Goal: Book appointment/travel/reservation

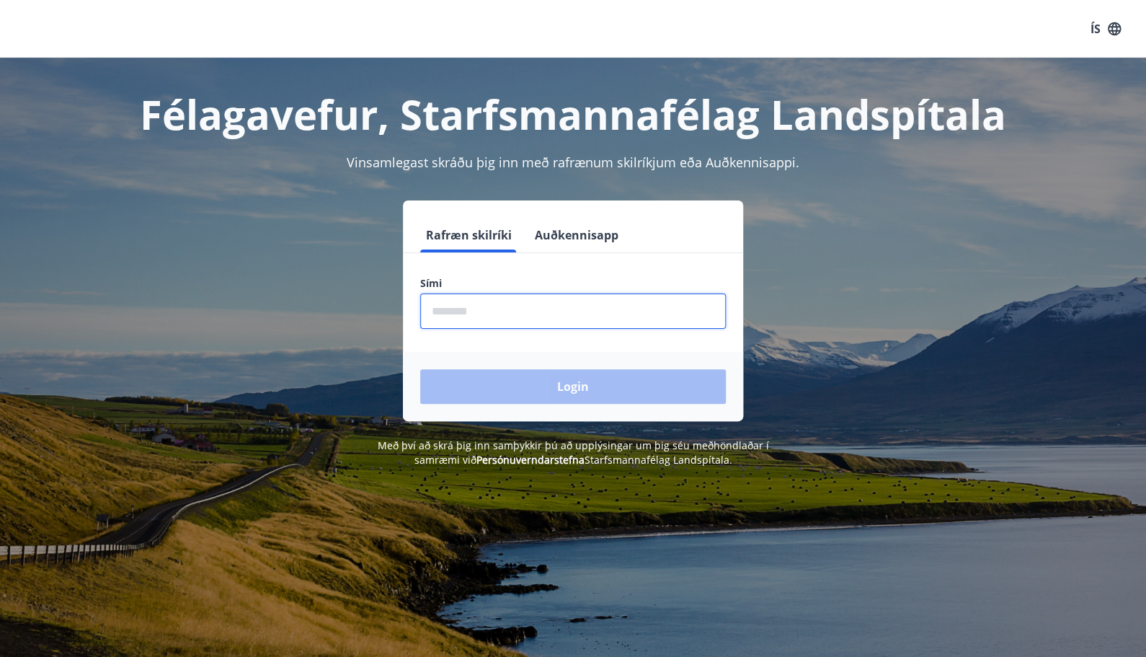
click at [476, 311] on input "phone" at bounding box center [573, 310] width 306 height 35
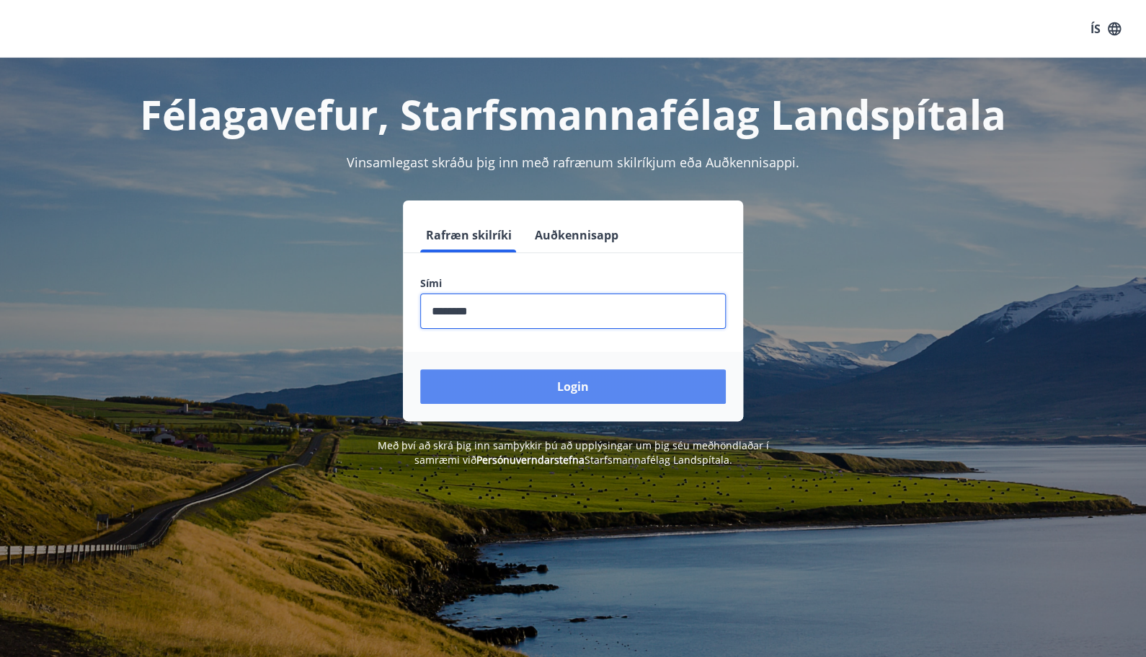
type input "********"
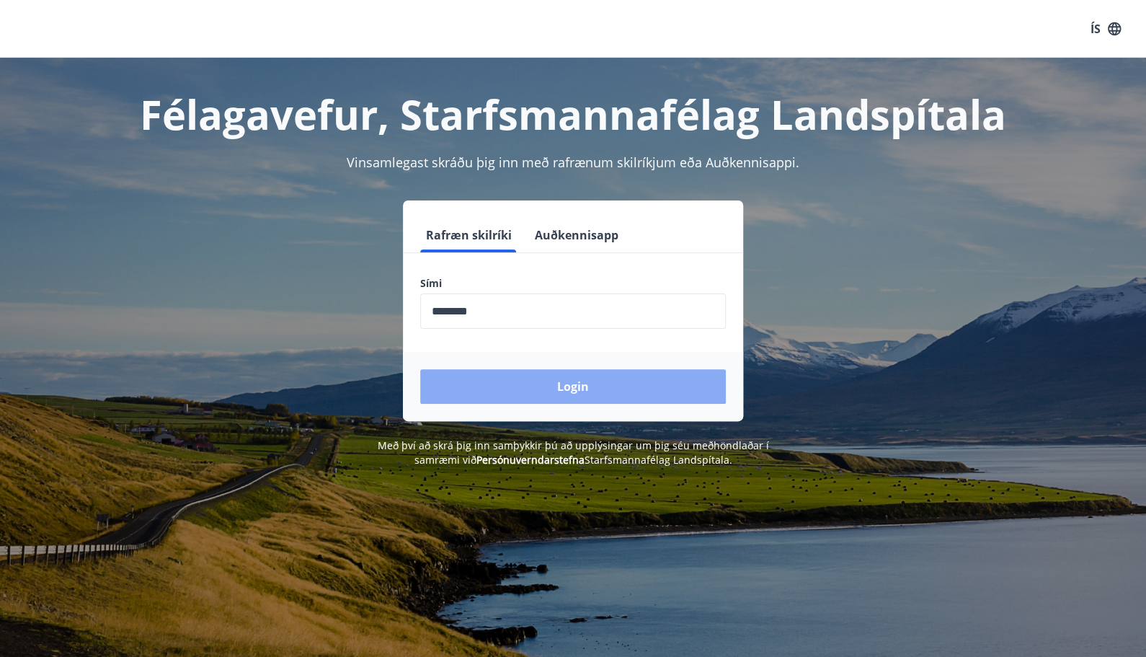
click at [596, 384] on button "Login" at bounding box center [573, 386] width 306 height 35
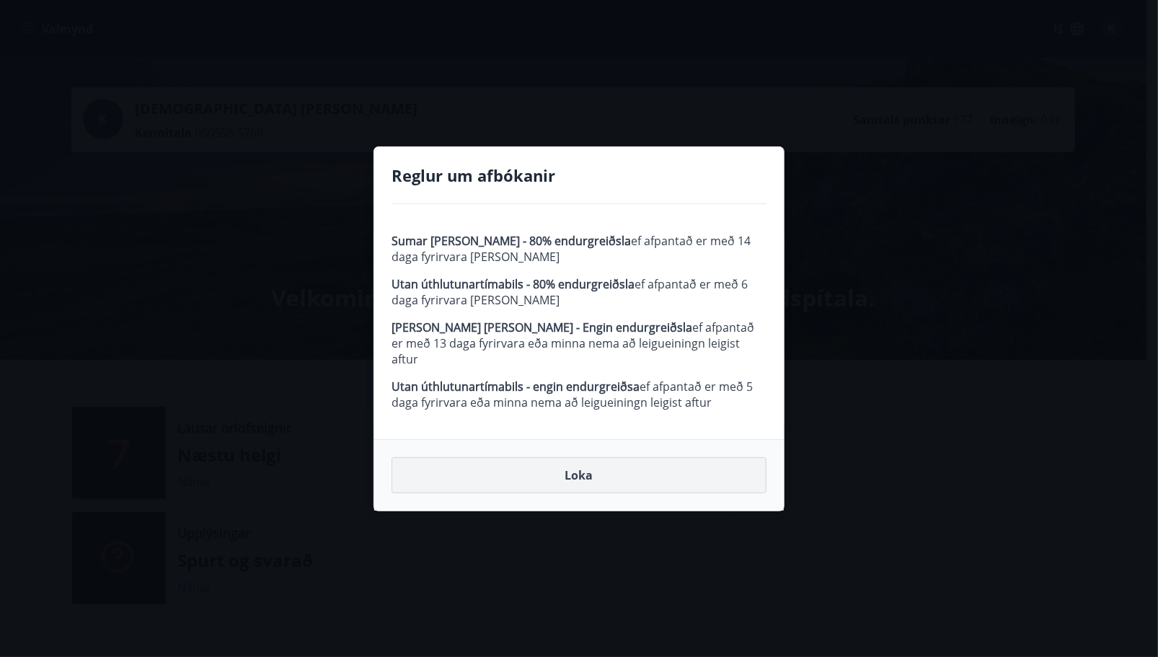
click at [574, 467] on button "Loka" at bounding box center [578, 475] width 375 height 36
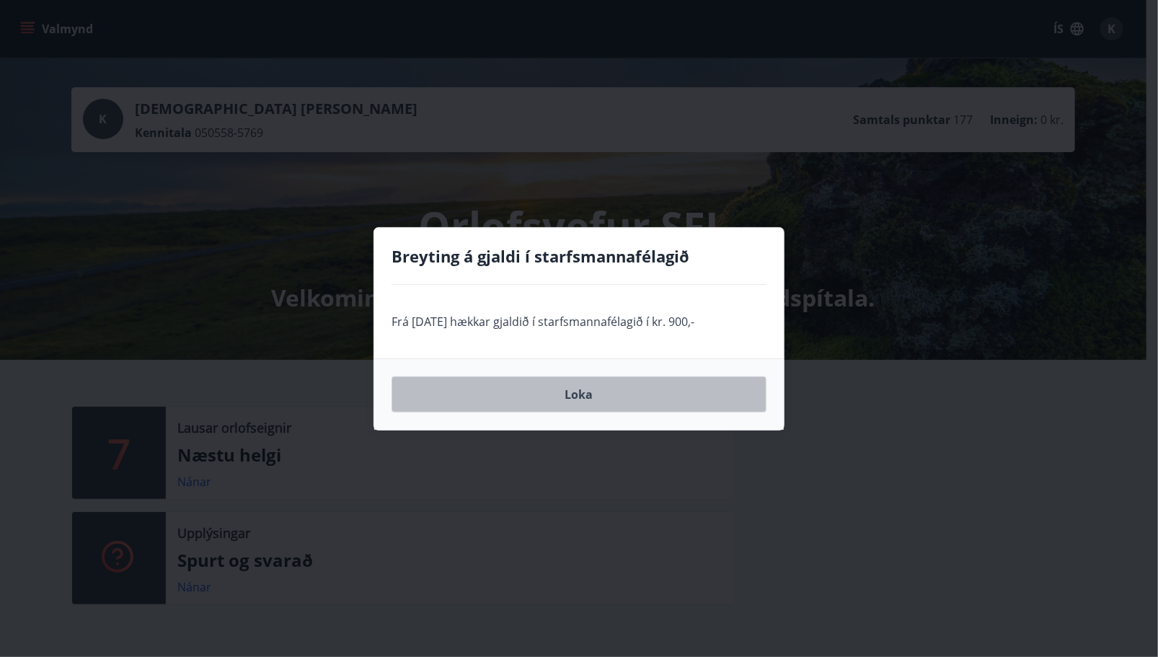
click at [595, 390] on button "Loka" at bounding box center [578, 394] width 375 height 36
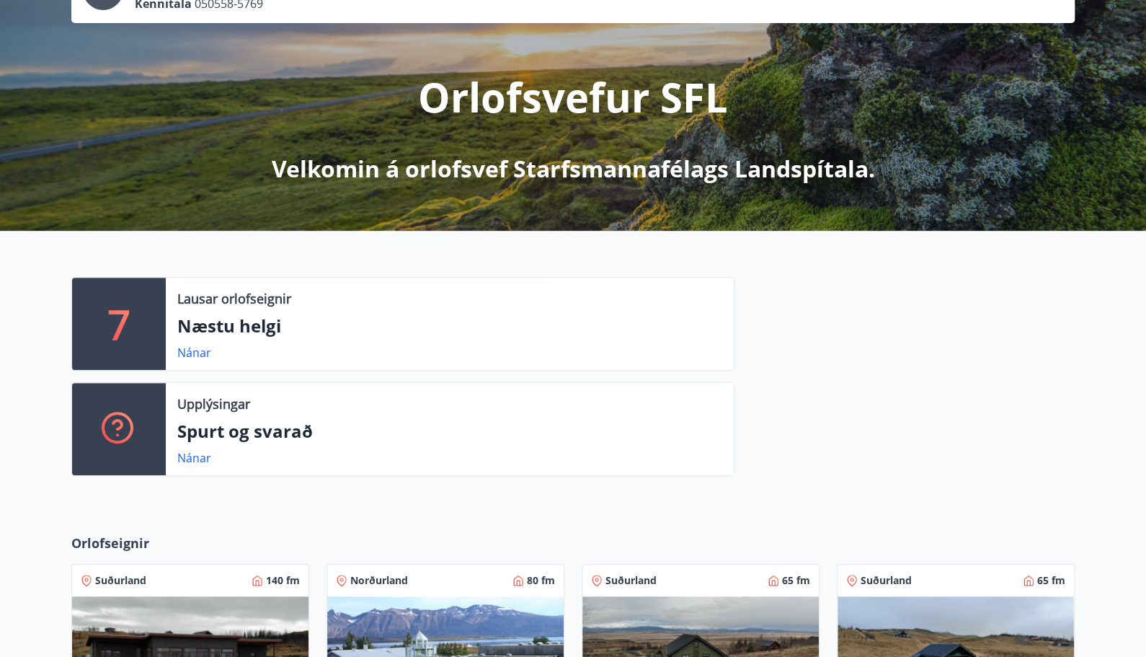
scroll to position [144, 0]
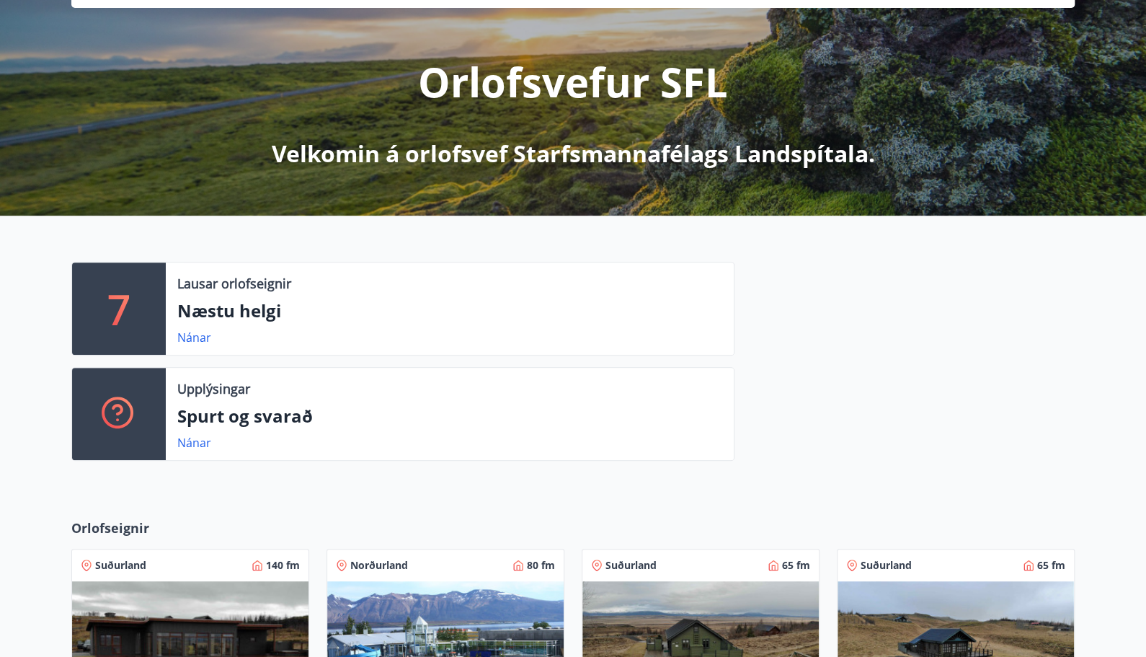
click at [25, 433] on div "7 Lausar orlofseignir Næstu helgi Nánar Upplýsingar Spurt og svarað Nánar" at bounding box center [573, 356] width 1146 height 280
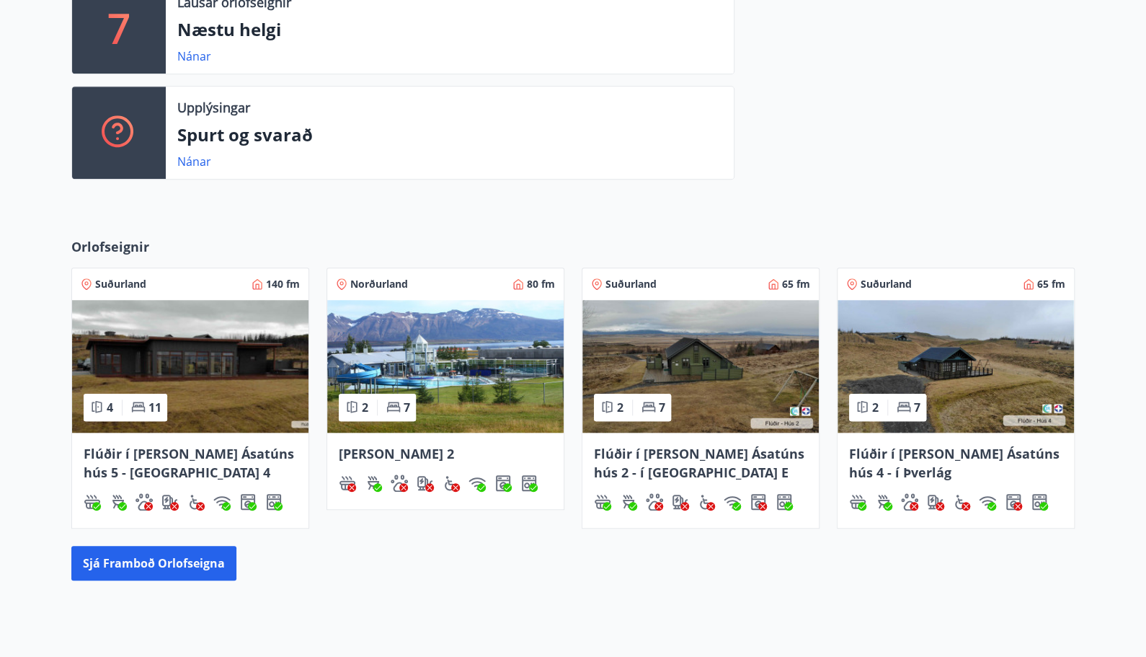
scroll to position [433, 0]
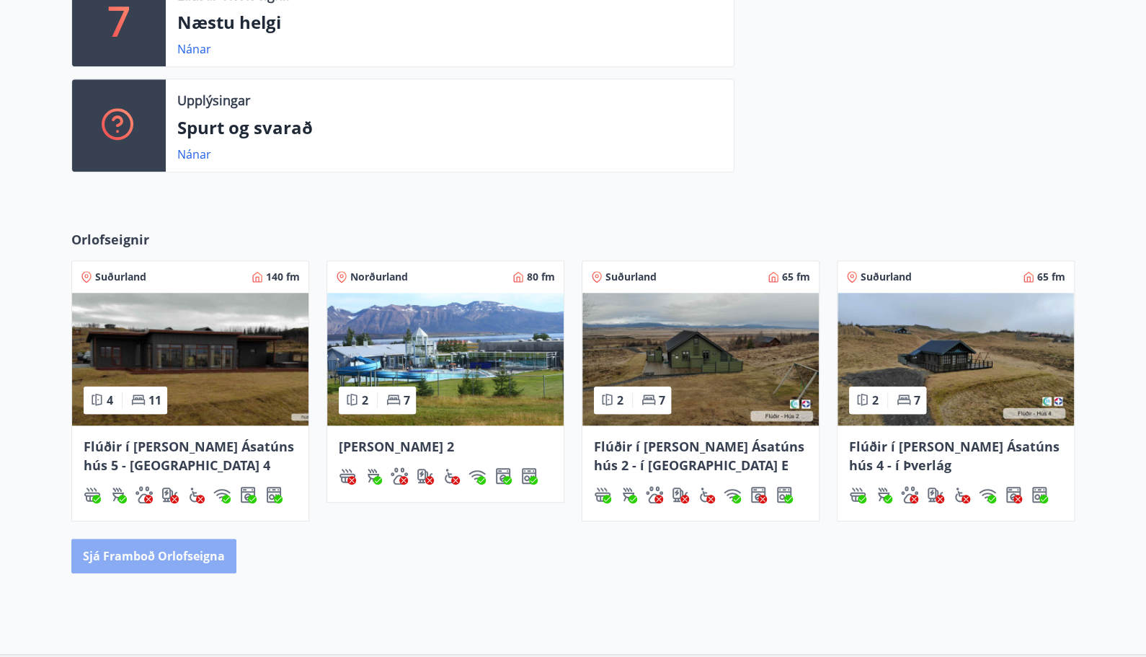
click at [174, 555] on button "Sjá framboð orlofseigna" at bounding box center [153, 555] width 165 height 35
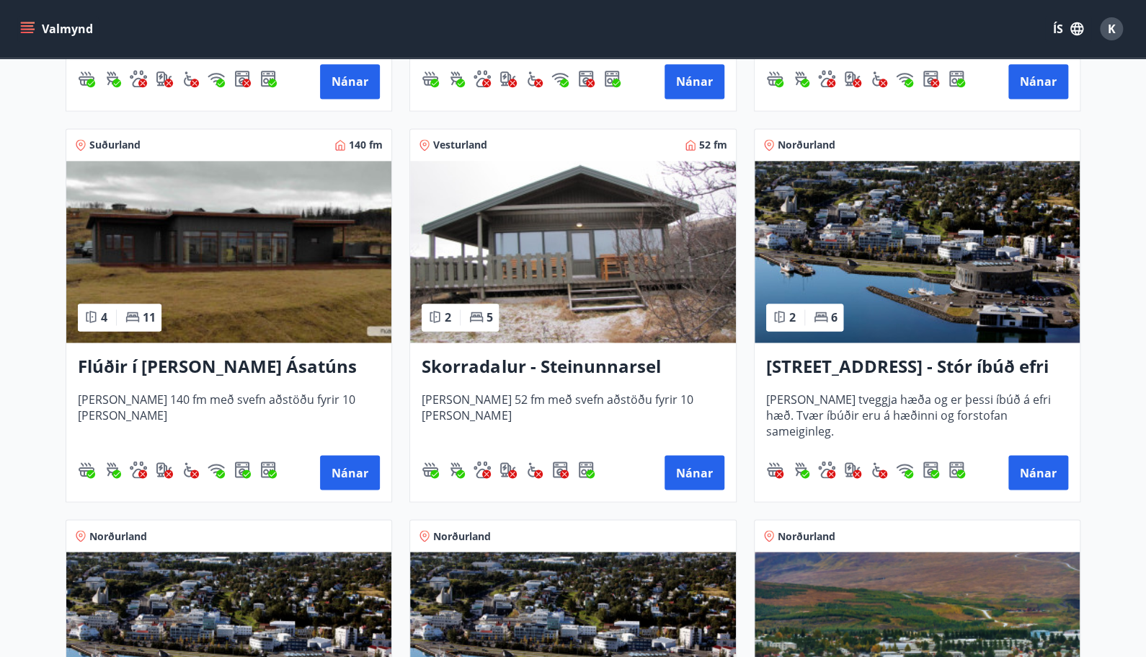
scroll to position [1009, 0]
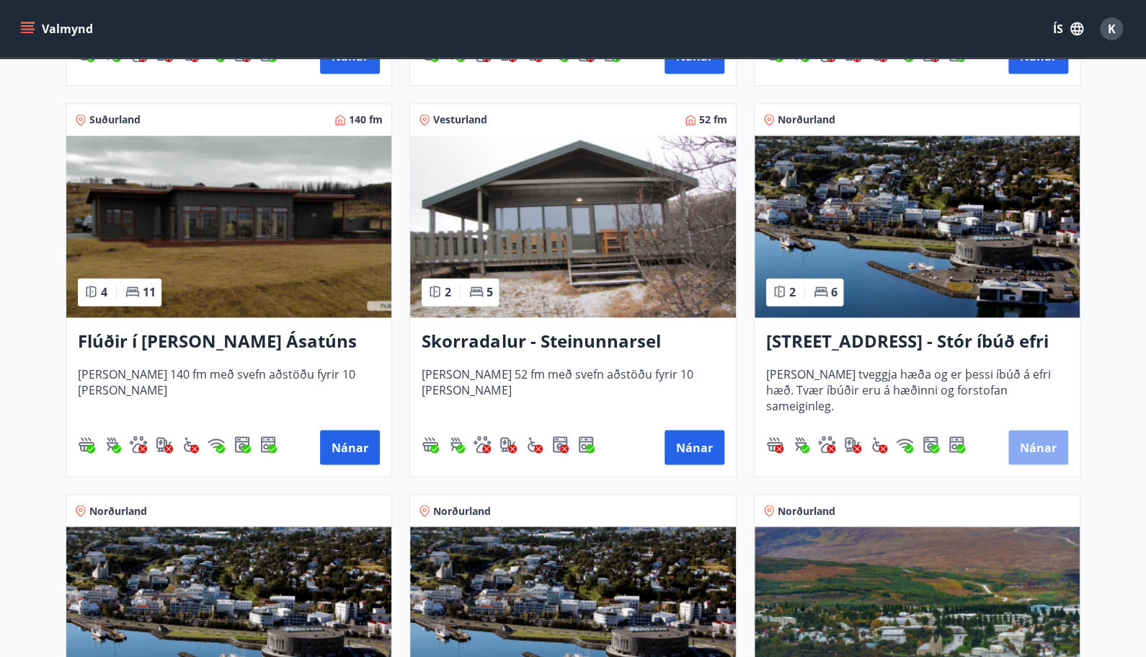
click at [1033, 448] on button "Nánar" at bounding box center [1038, 447] width 60 height 35
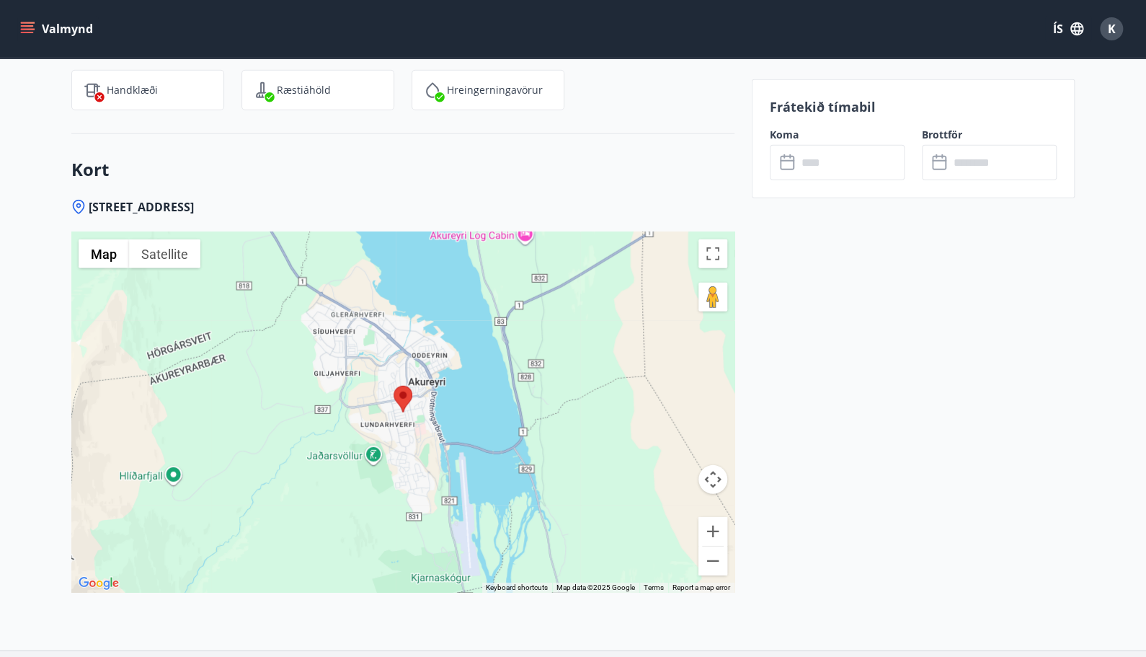
scroll to position [2018, 0]
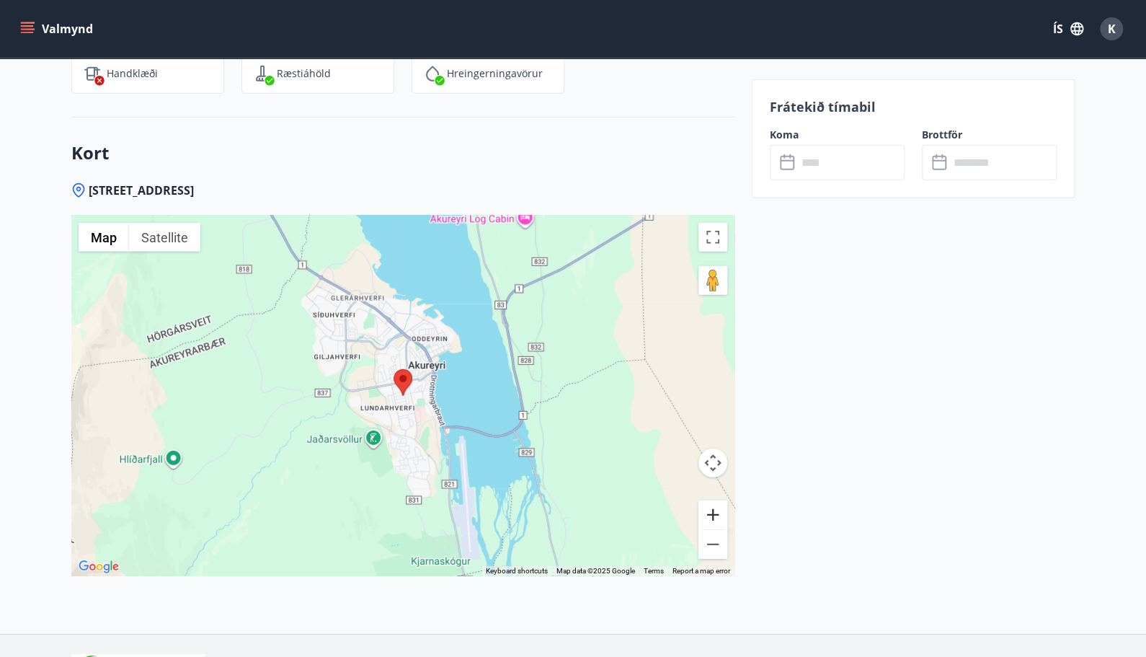
click at [712, 512] on button "Zoom in" at bounding box center [713, 514] width 29 height 29
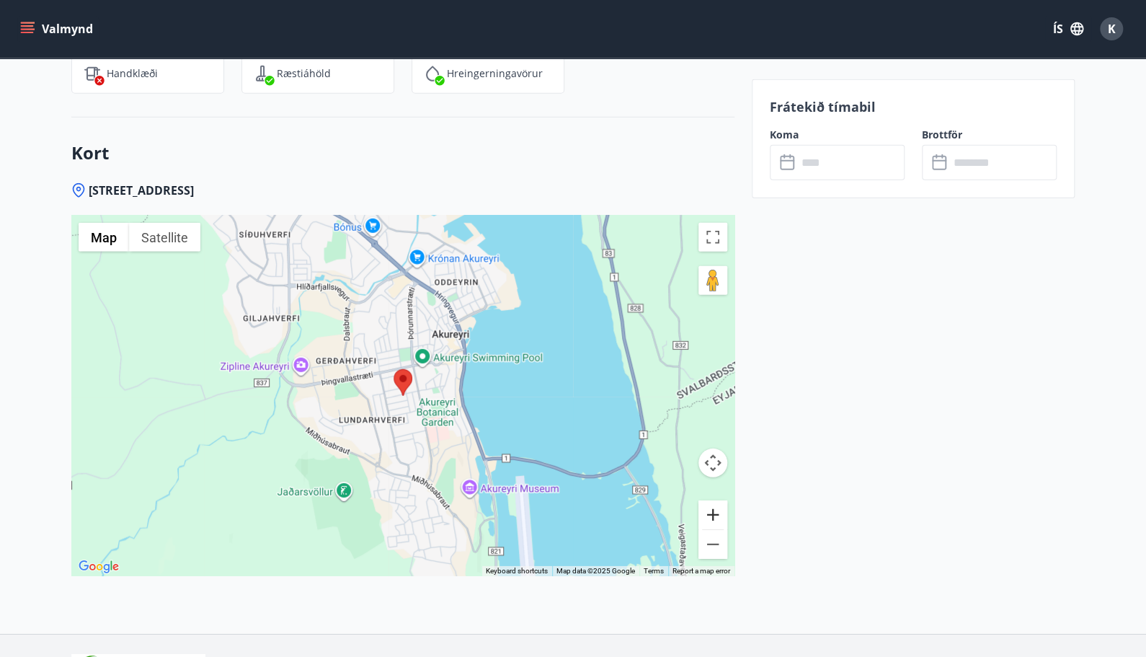
click at [712, 512] on button "Zoom in" at bounding box center [713, 514] width 29 height 29
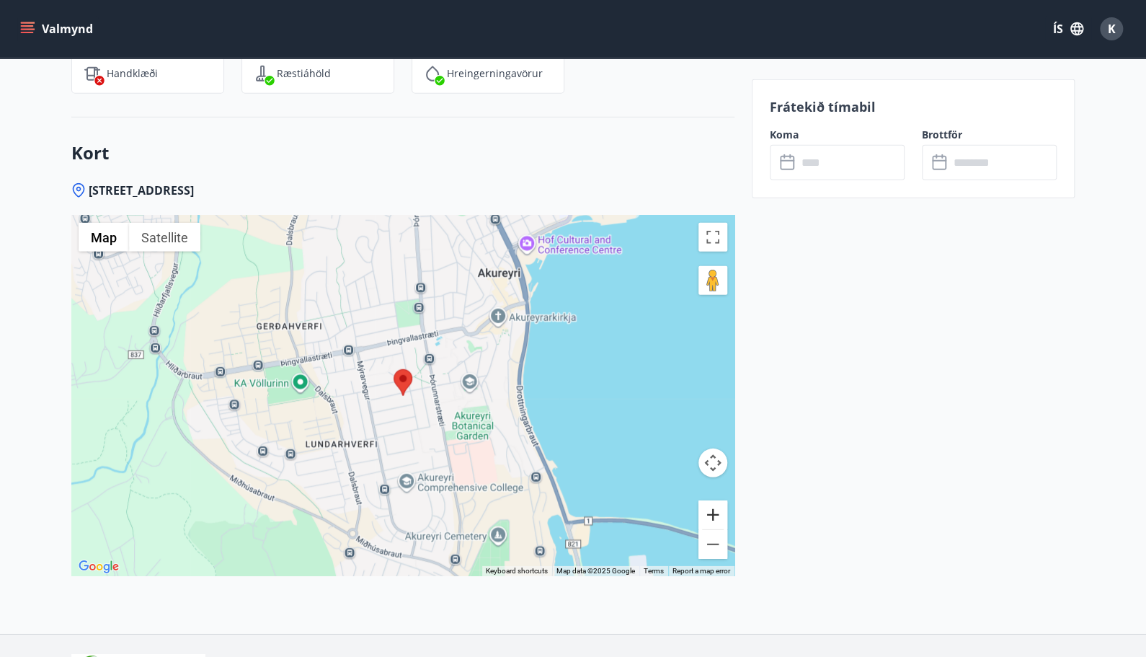
click at [712, 512] on button "Zoom in" at bounding box center [713, 514] width 29 height 29
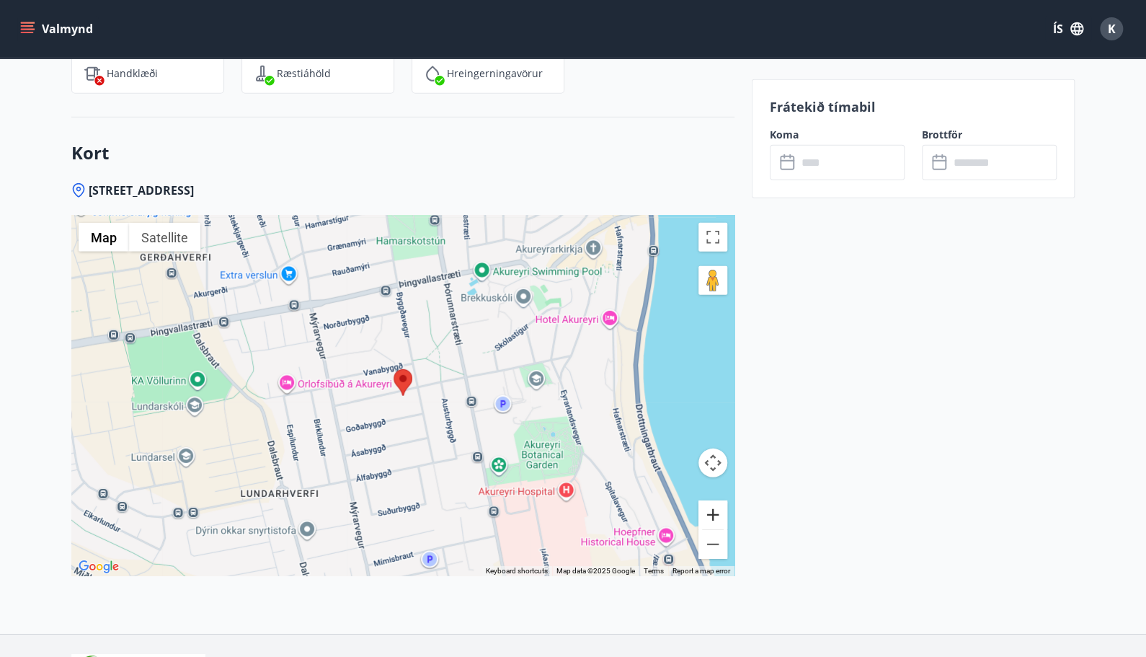
click at [712, 512] on button "Zoom in" at bounding box center [713, 514] width 29 height 29
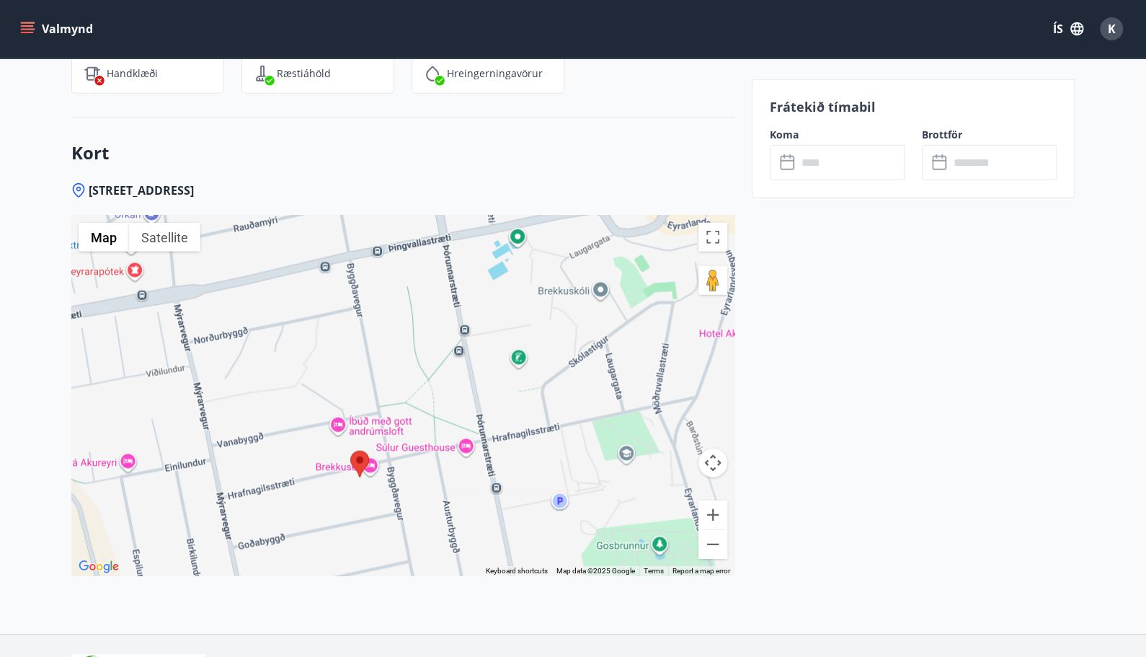
drag, startPoint x: 471, startPoint y: 339, endPoint x: 429, endPoint y: 420, distance: 91.6
click at [429, 420] on div at bounding box center [402, 396] width 663 height 360
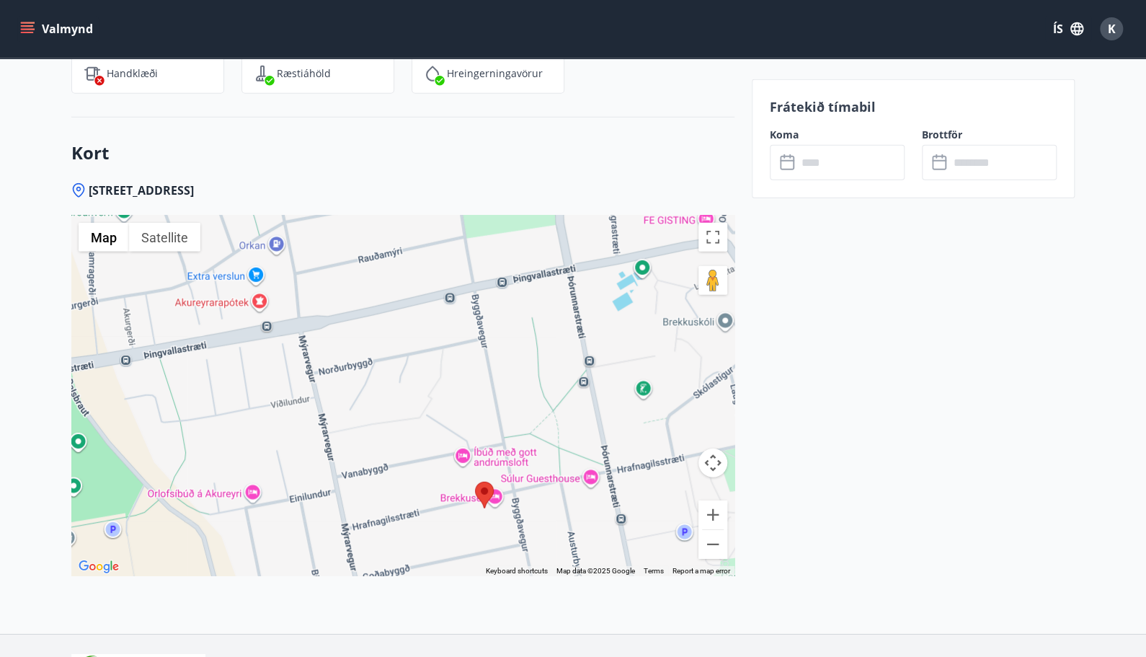
drag, startPoint x: 227, startPoint y: 418, endPoint x: 340, endPoint y: 445, distance: 116.4
click at [352, 448] on div at bounding box center [402, 396] width 663 height 360
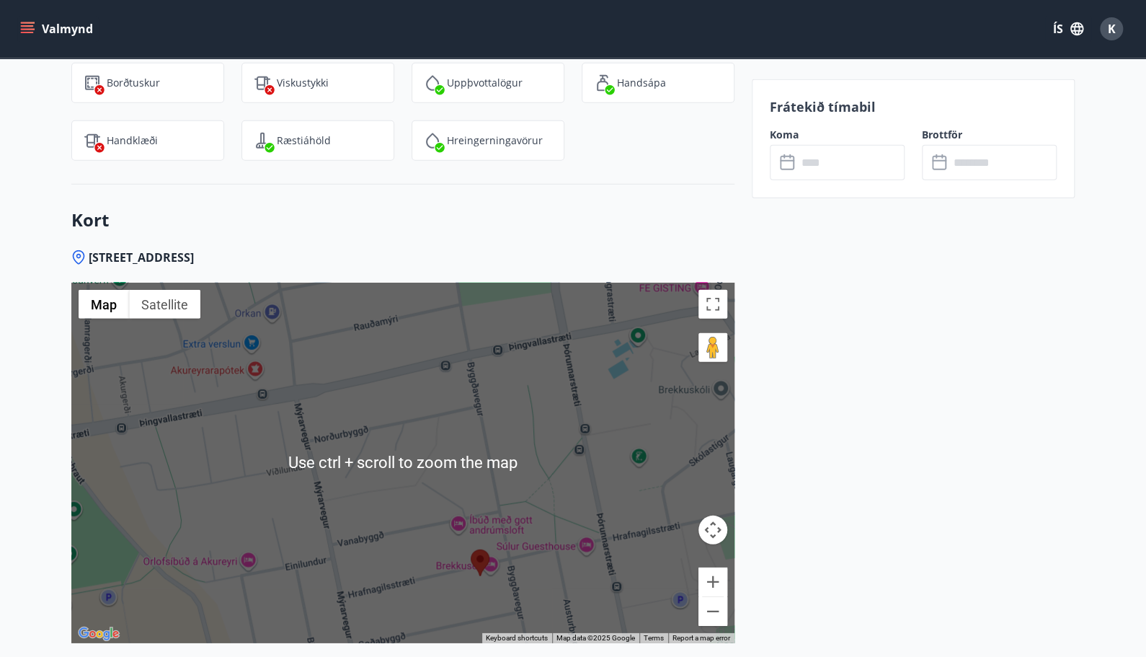
scroll to position [1946, 0]
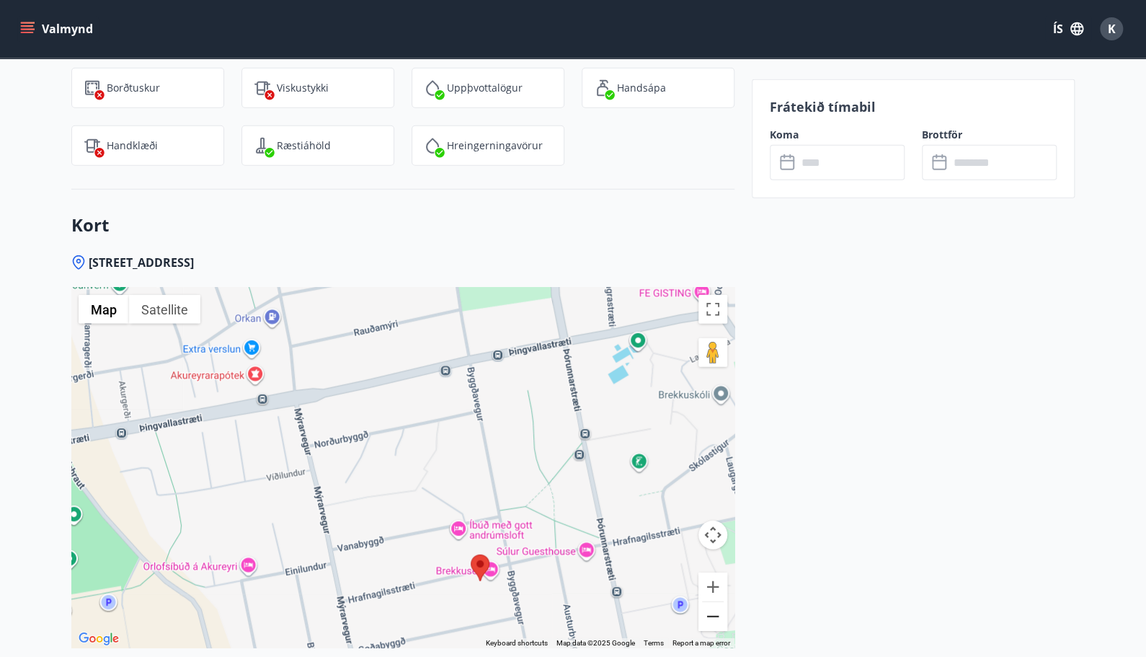
click at [715, 613] on button "Zoom out" at bounding box center [713, 616] width 29 height 29
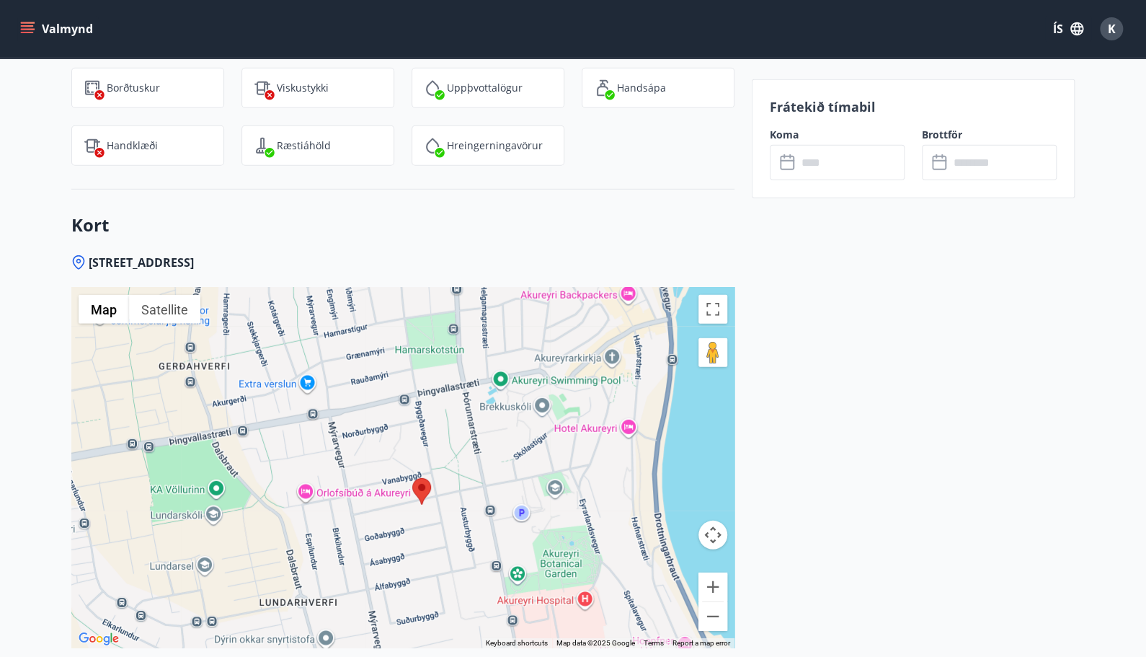
drag, startPoint x: 487, startPoint y: 529, endPoint x: 467, endPoint y: 506, distance: 30.7
click at [467, 506] on div at bounding box center [402, 468] width 663 height 360
